Goal: Check status: Check status

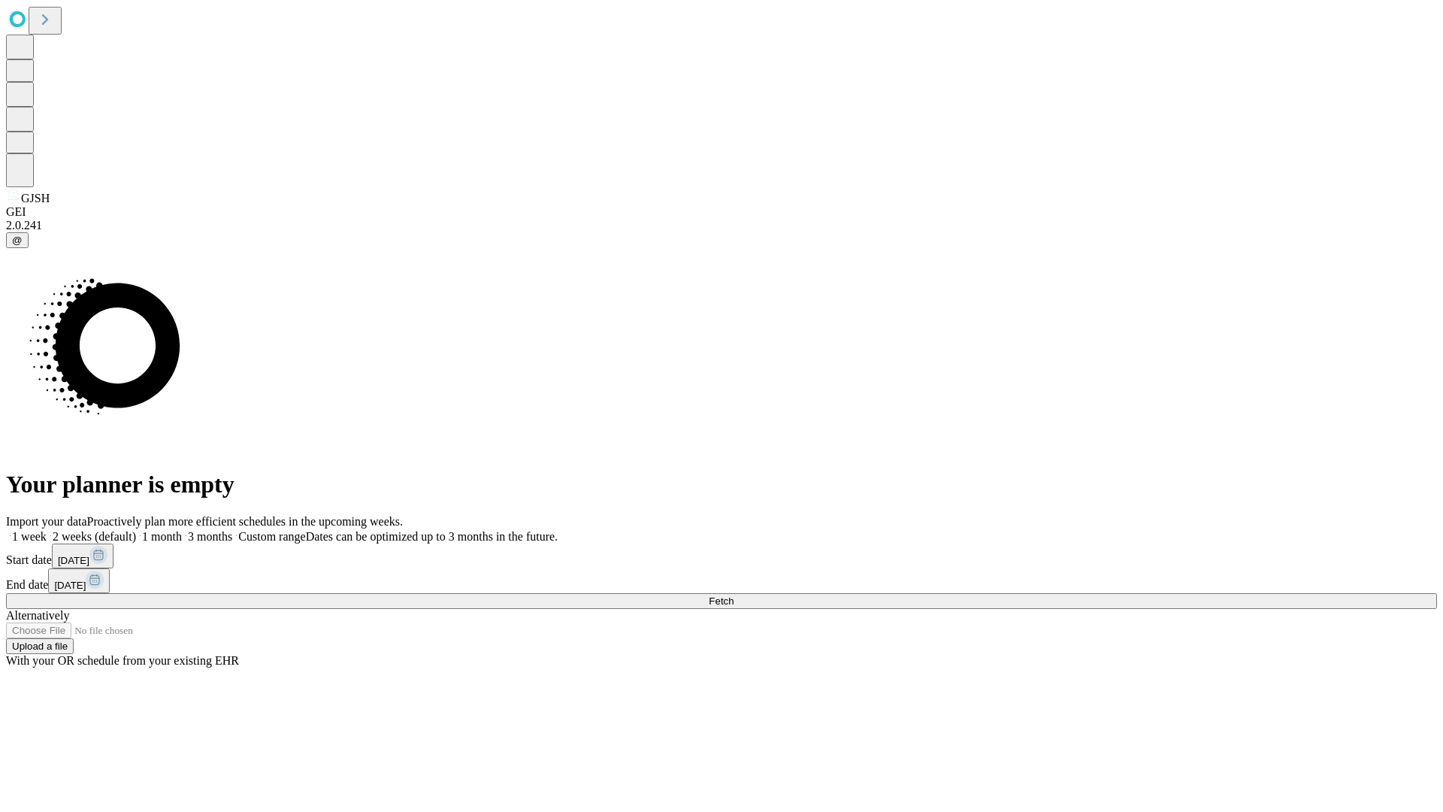
click at [733, 595] on span "Fetch" at bounding box center [721, 600] width 25 height 11
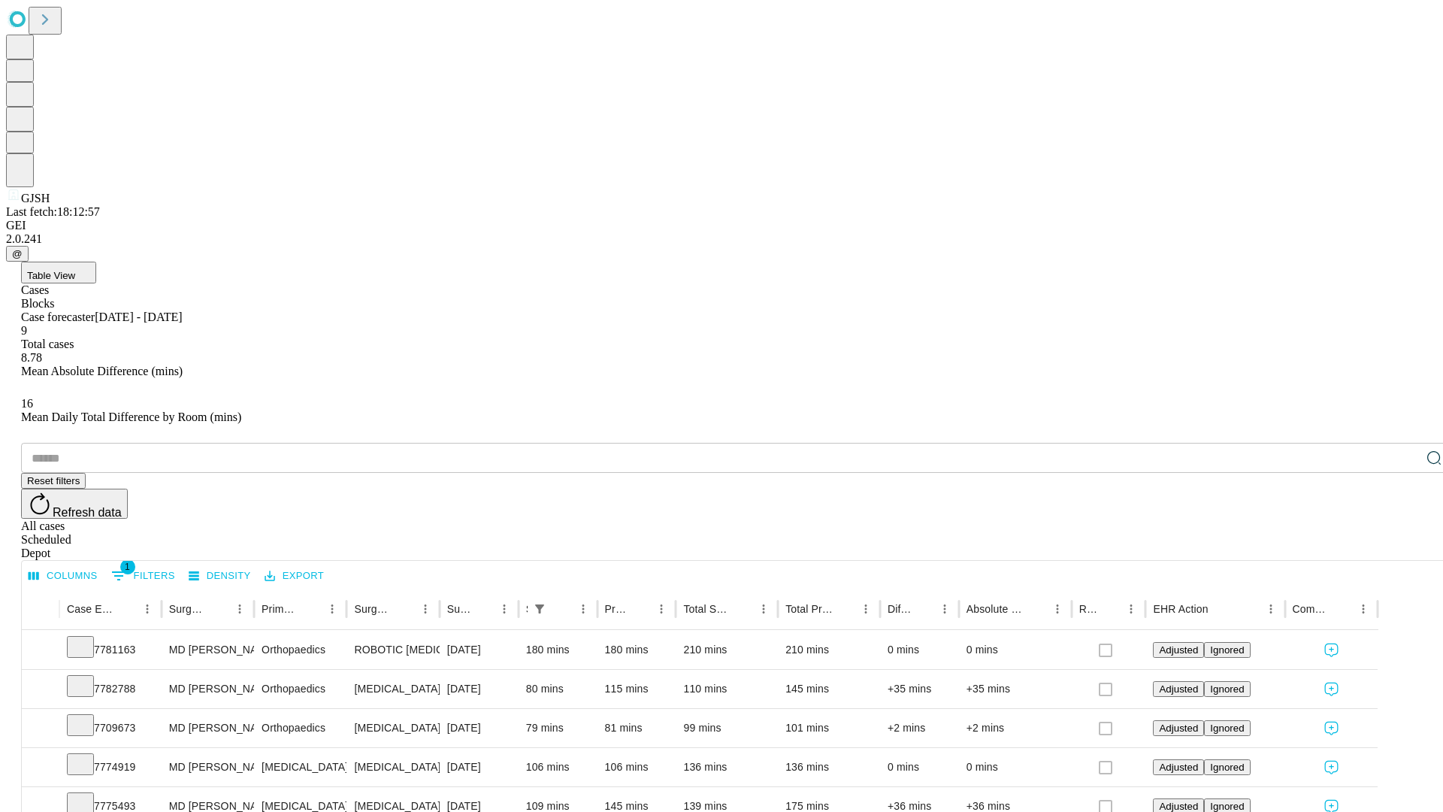
click at [1346, 533] on div "Scheduled" at bounding box center [736, 540] width 1431 height 14
